Goal: Complete application form

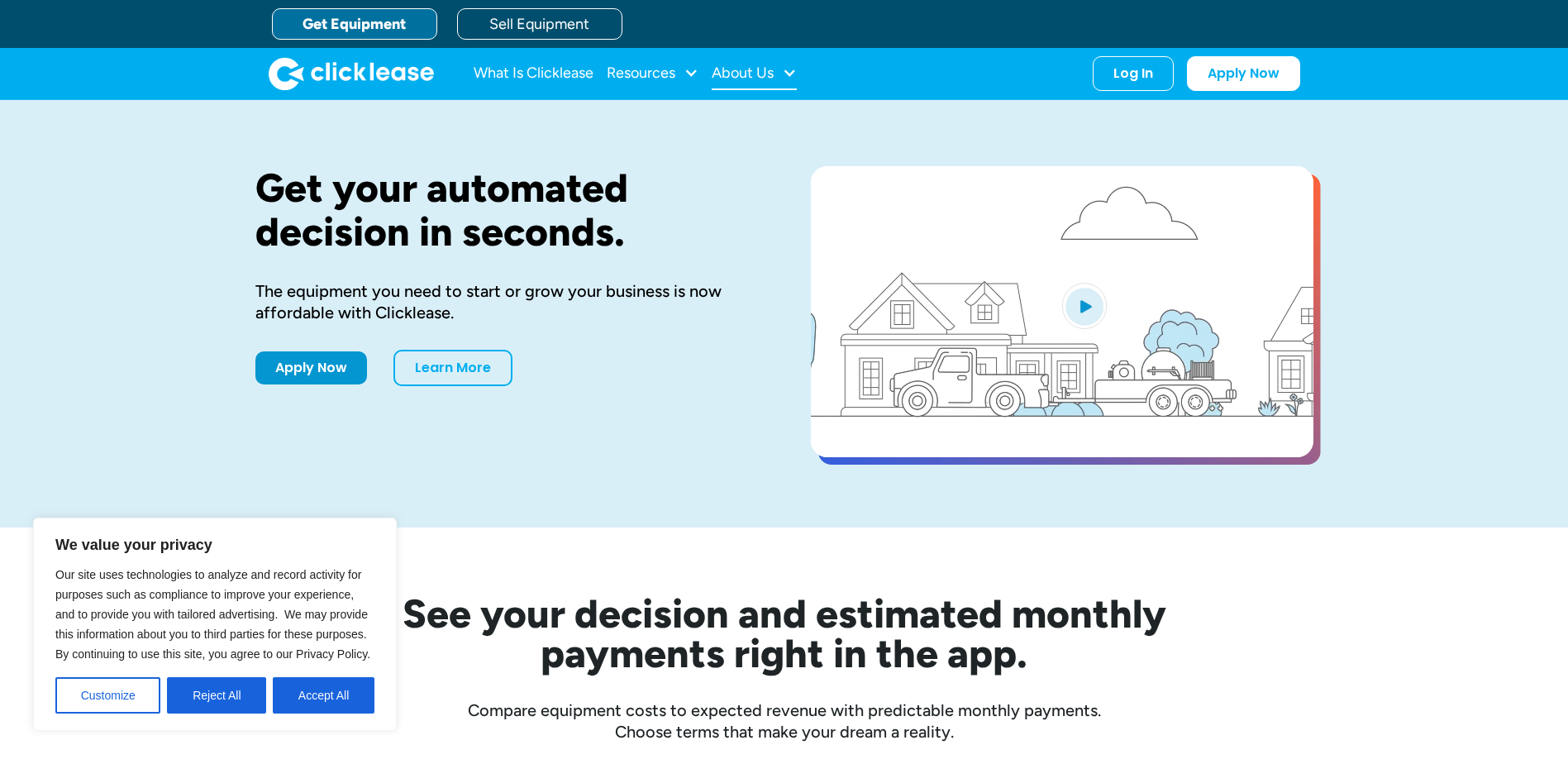
click at [772, 63] on div "About Us" at bounding box center [754, 74] width 85 height 34
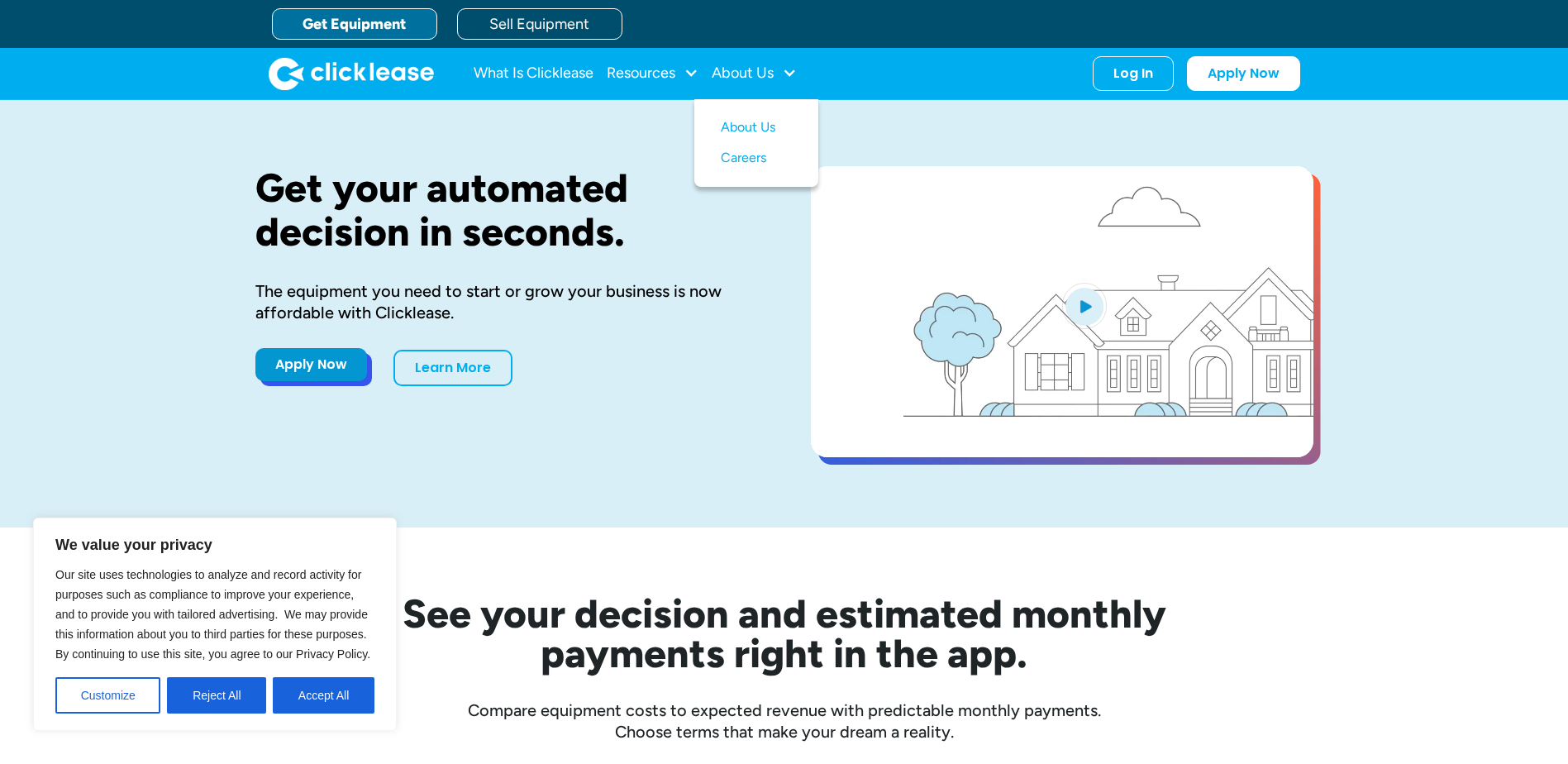
click at [319, 353] on link "Apply Now" at bounding box center [311, 365] width 112 height 34
